Goal: Find specific fact

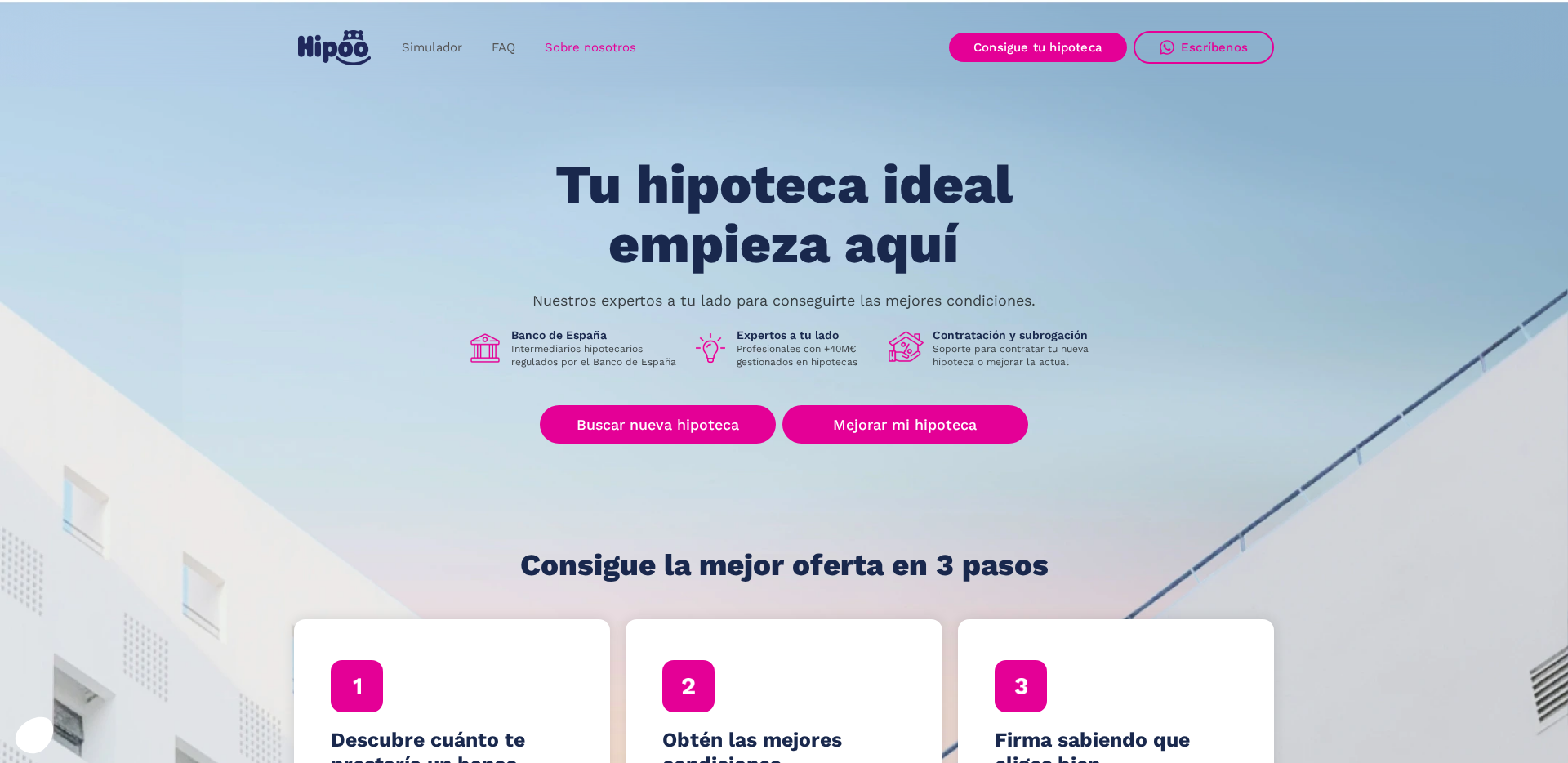
click at [583, 38] on link "Sobre nosotros" at bounding box center [590, 48] width 121 height 32
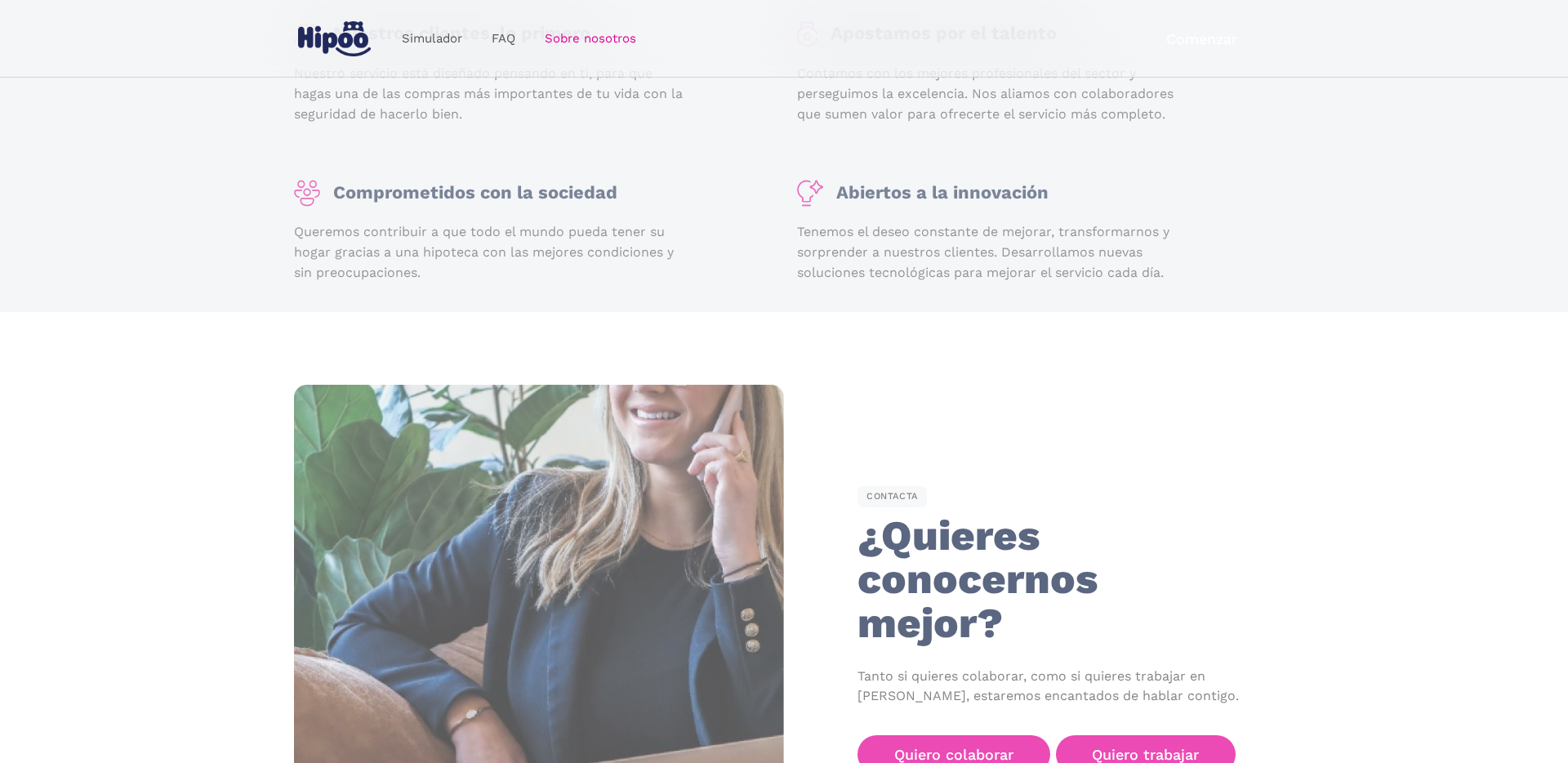
scroll to position [2532, 0]
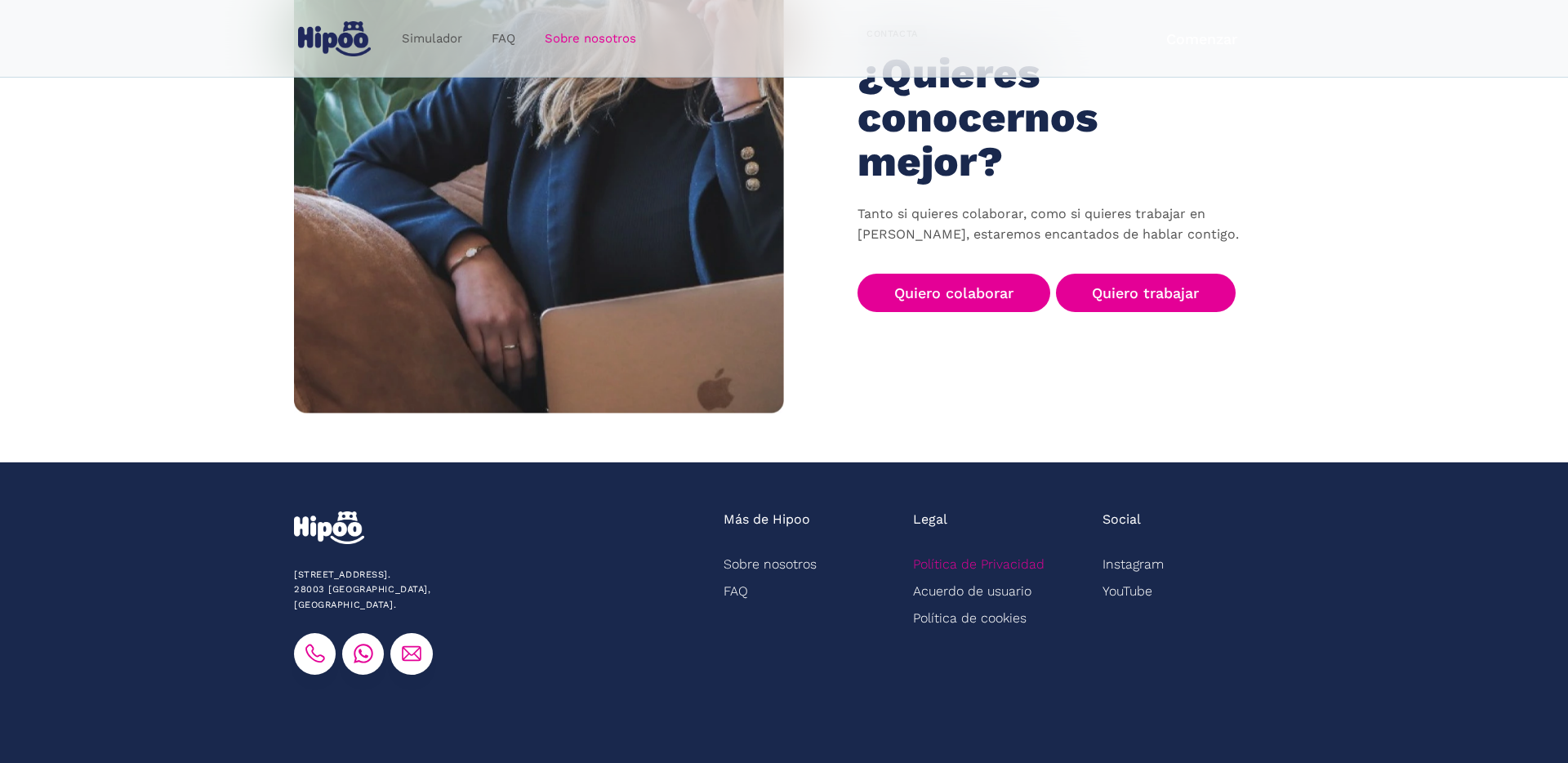
click at [954, 551] on link "Política de Privacidad" at bounding box center [979, 564] width 132 height 27
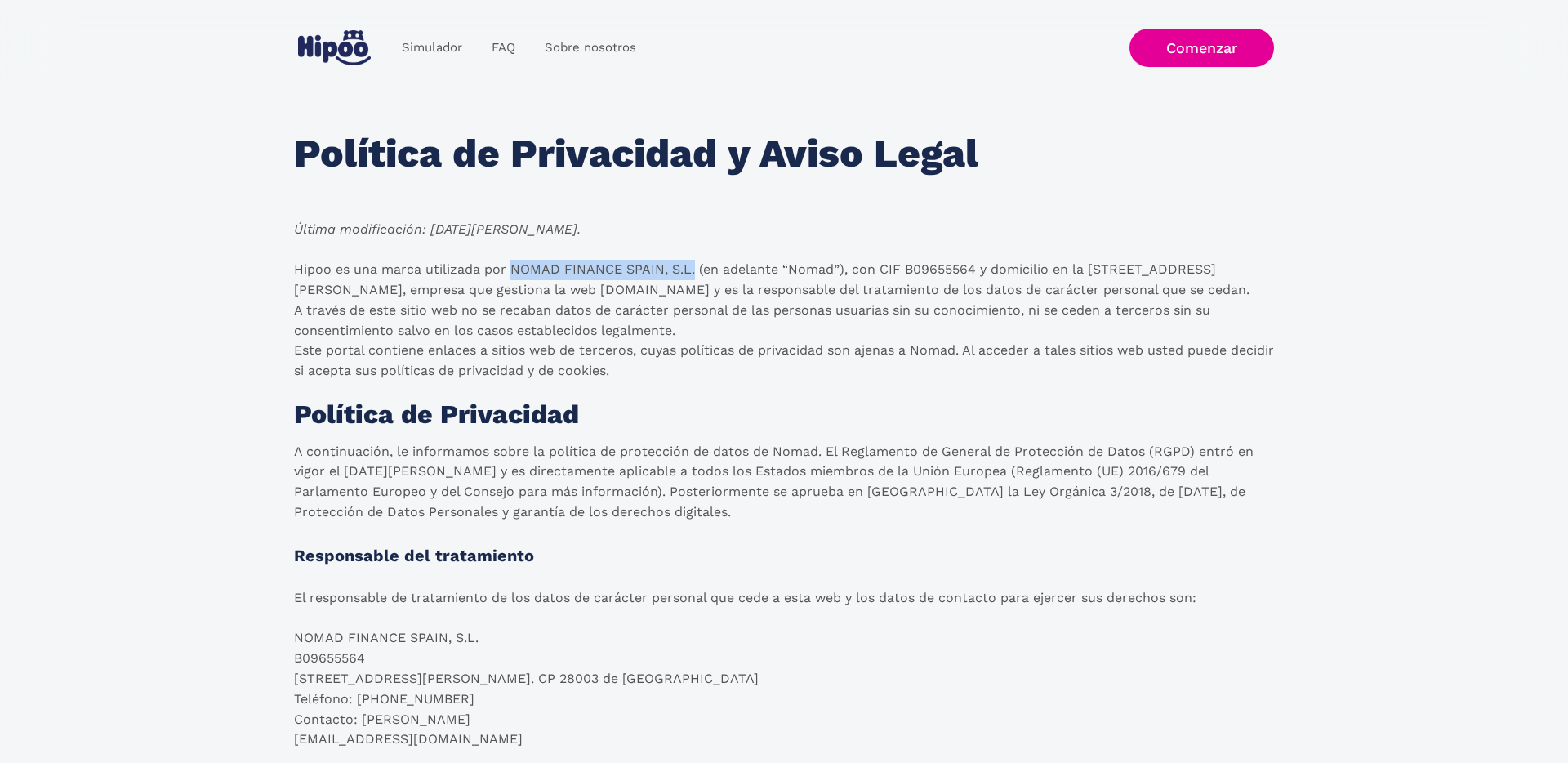
drag, startPoint x: 511, startPoint y: 268, endPoint x: 695, endPoint y: 264, distance: 184.0
click at [695, 264] on p "Hipoo es una marca utilizada por NOMAD FINANCE SPAIN, S.L. (en adelante “Nomad”…" at bounding box center [783, 320] width 980 height 122
click at [604, 333] on p "Hipoo es una marca utilizada por NOMAD FINANCE SPAIN, S.L. (en adelante “Nomad”…" at bounding box center [783, 320] width 980 height 122
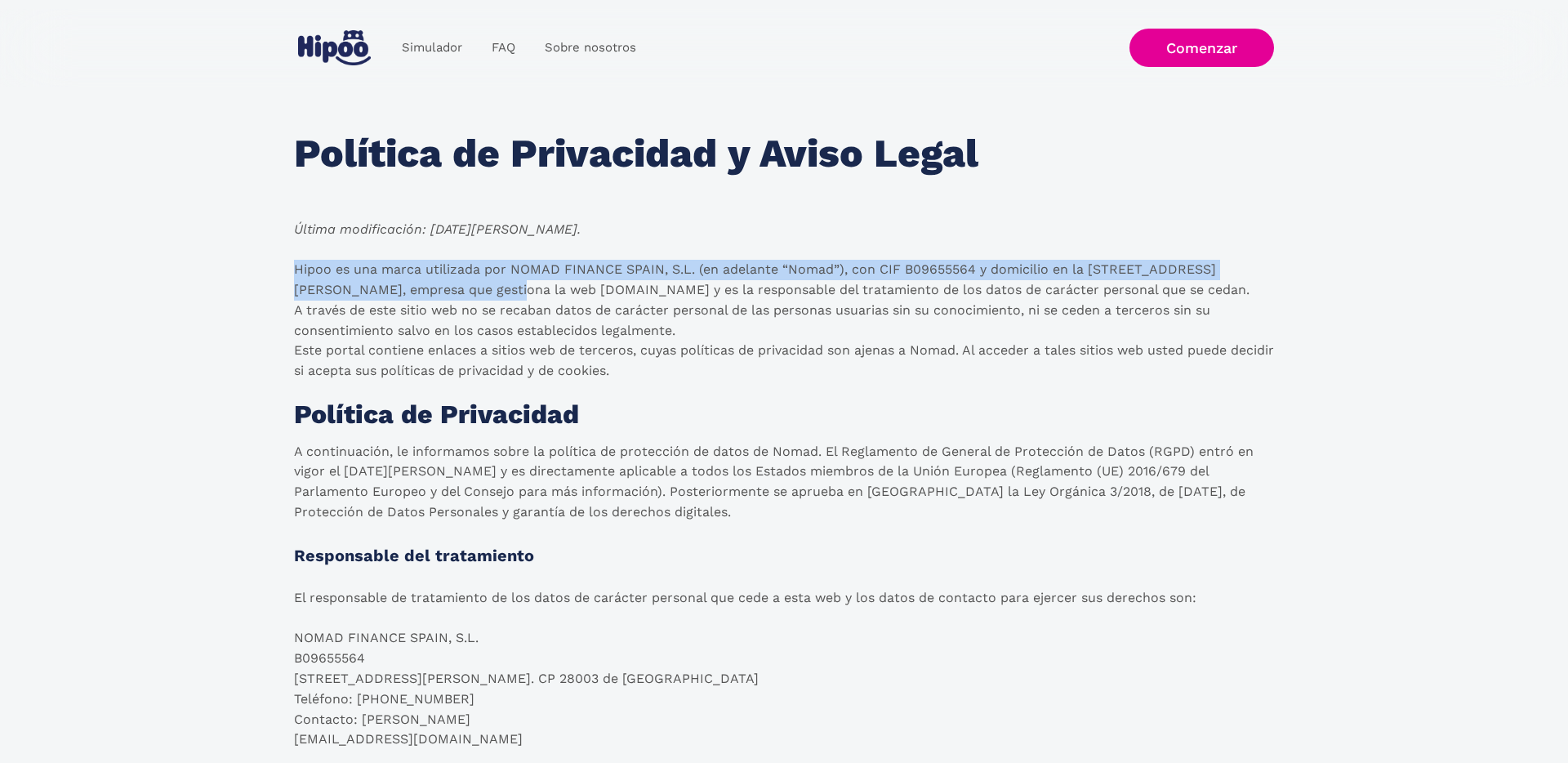
drag, startPoint x: 294, startPoint y: 266, endPoint x: 427, endPoint y: 286, distance: 134.5
click at [426, 286] on p "Hipoo es una marca utilizada por NOMAD FINANCE SPAIN, S.L. (en adelante “Nomad”…" at bounding box center [783, 320] width 980 height 122
copy p "Hipoo es una marca utilizada por NOMAD FINANCE SPAIN, S.L. (en adelante “Nomad”…"
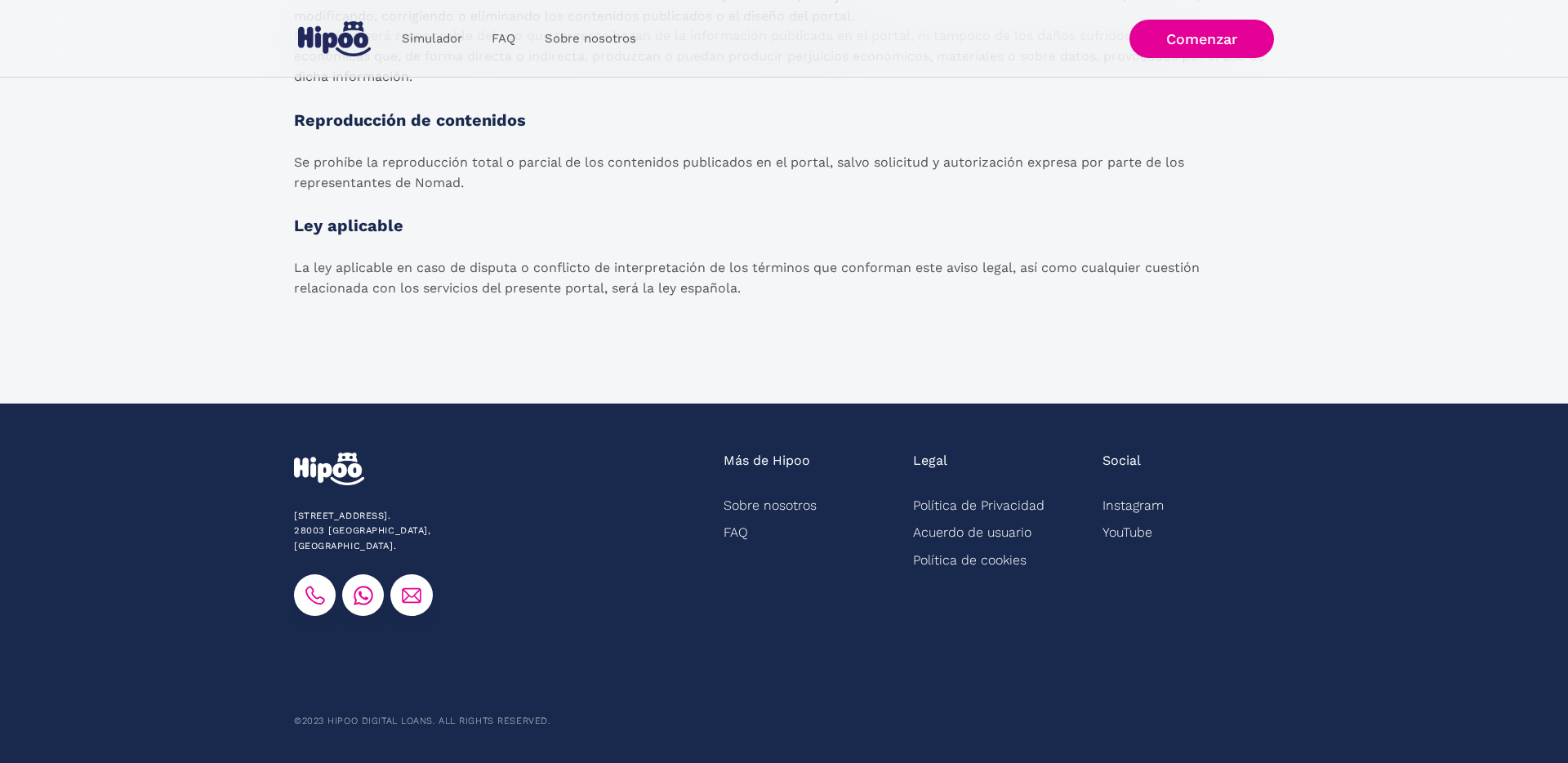
scroll to position [2628, 0]
